Goal: Task Accomplishment & Management: Manage account settings

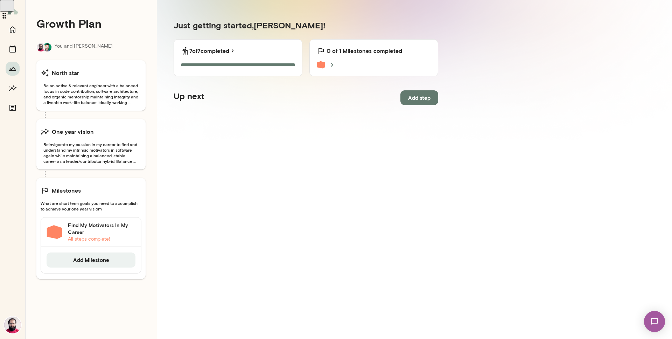
click at [373, 53] on h6 "0 of 1 Milestones completed" at bounding box center [365, 51] width 76 height 8
click at [331, 62] on icon at bounding box center [332, 65] width 8 height 8
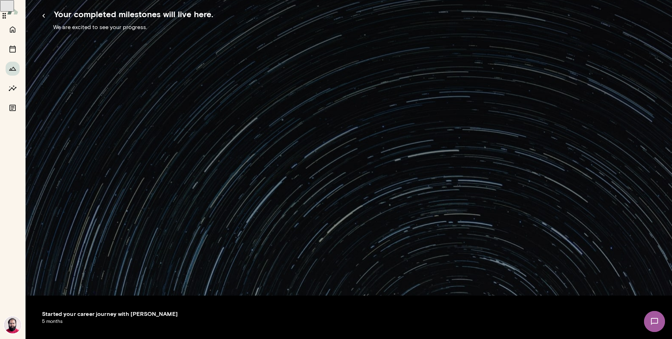
click at [47, 23] on button "button" at bounding box center [43, 15] width 15 height 15
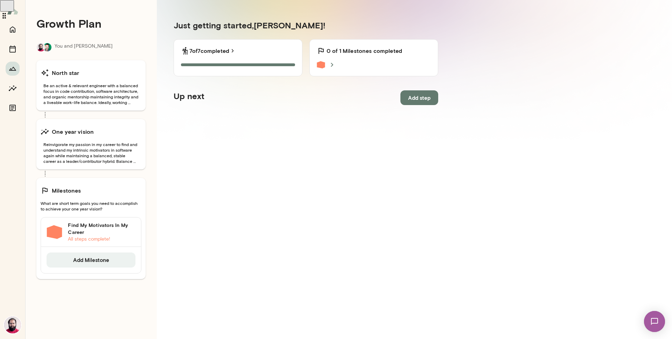
click at [98, 234] on h6 "Find My Motivators In My Career" at bounding box center [102, 229] width 68 height 14
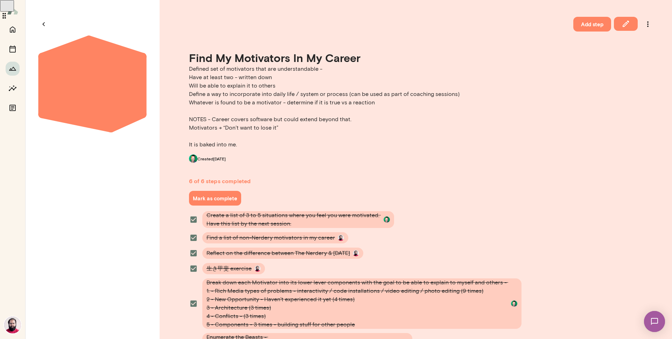
scroll to position [170, 0]
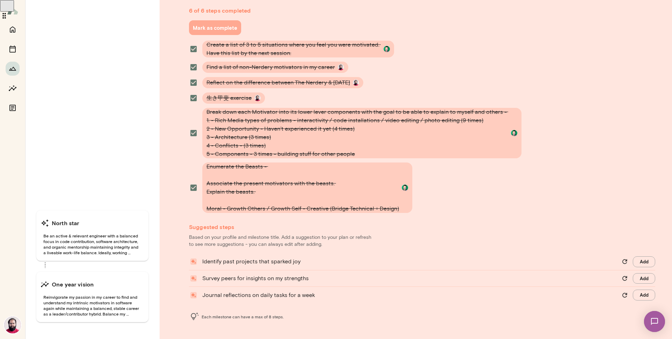
click at [225, 30] on button "Mark as complete" at bounding box center [215, 27] width 52 height 15
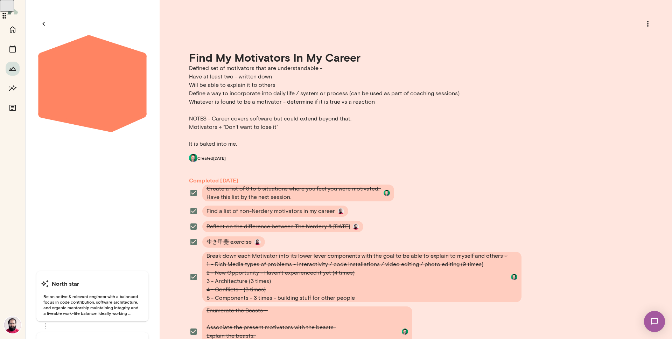
scroll to position [0, 0]
click at [15, 69] on icon "Growth Plan" at bounding box center [12, 69] width 7 height 4
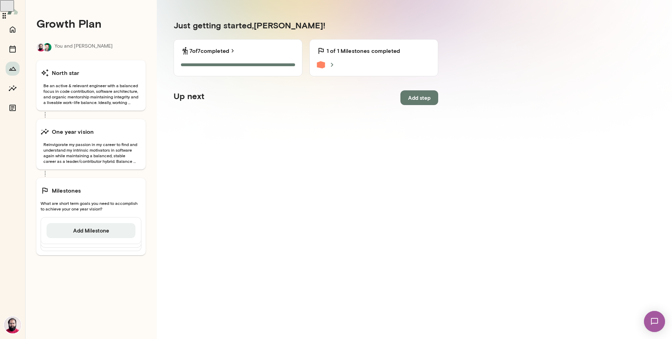
click at [321, 70] on div "1 of 1 Milestones completed 1 of 1 Milestones completed" at bounding box center [373, 57] width 129 height 37
click at [324, 68] on div "1 of 1 Milestones completed 1 of 1 Milestones completed" at bounding box center [373, 57] width 129 height 37
click at [328, 65] on icon at bounding box center [332, 65] width 8 height 8
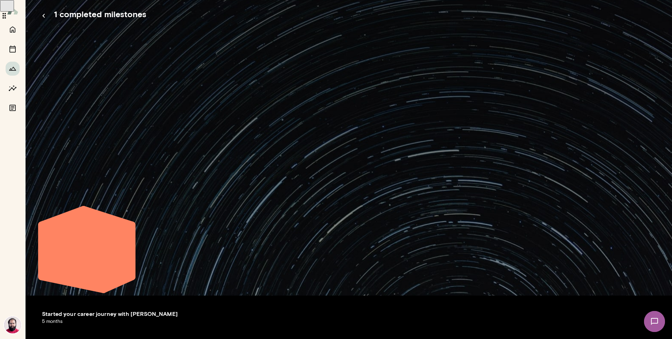
drag, startPoint x: 185, startPoint y: 222, endPoint x: 185, endPoint y: 230, distance: 7.7
